Goal: Task Accomplishment & Management: Manage account settings

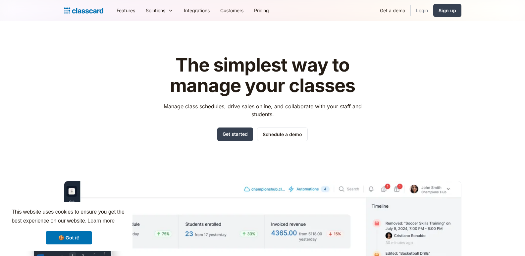
click at [420, 13] on link "Login" at bounding box center [422, 10] width 23 height 15
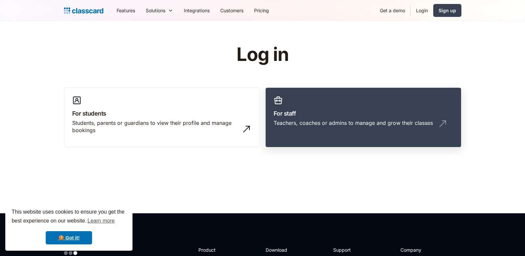
click at [301, 118] on h3 "For staff" at bounding box center [364, 113] width 180 height 9
